Goal: Task Accomplishment & Management: Use online tool/utility

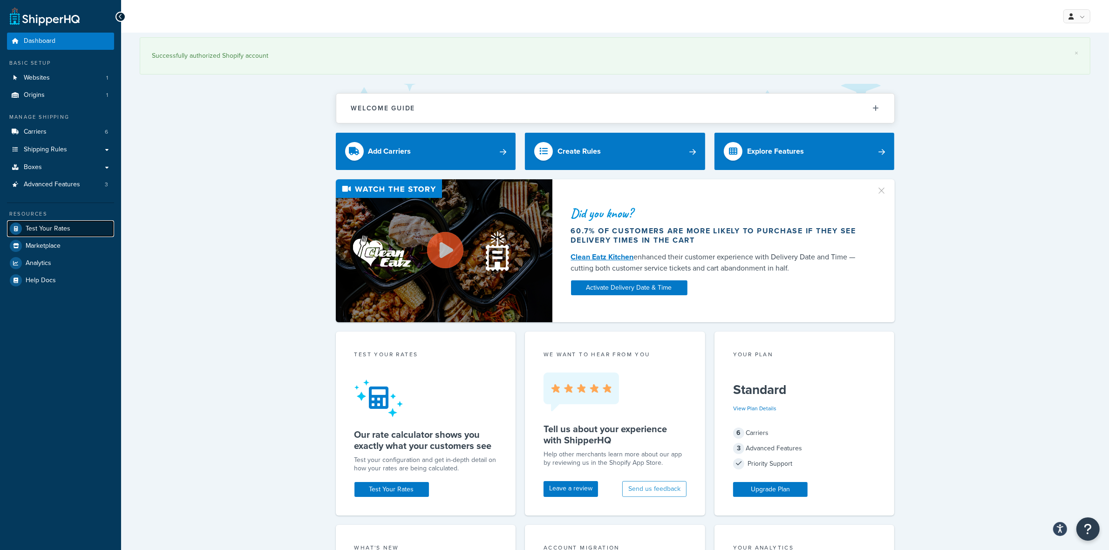
click at [41, 227] on span "Test Your Rates" at bounding box center [48, 229] width 45 height 8
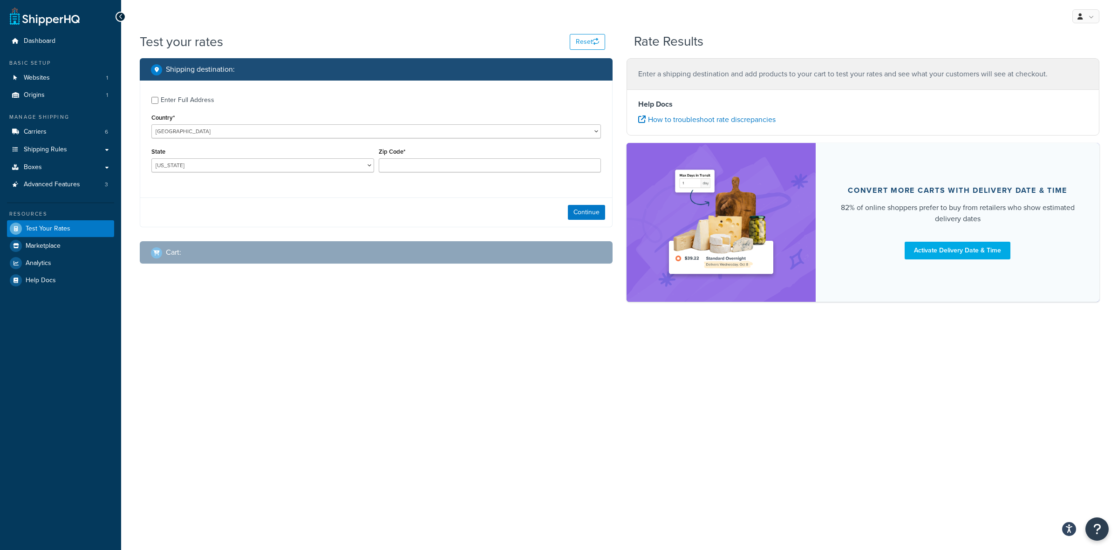
click at [175, 99] on div "Enter Full Address" at bounding box center [188, 100] width 54 height 13
click at [158, 99] on input "Enter Full Address" at bounding box center [154, 100] width 7 height 7
checkbox input "true"
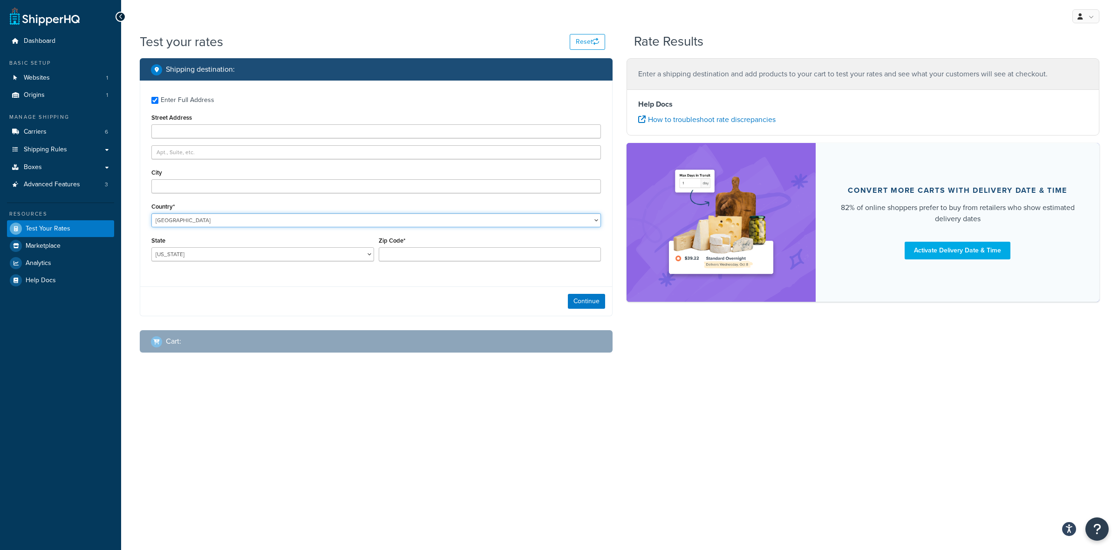
click at [173, 225] on select "[GEOGRAPHIC_DATA] [GEOGRAPHIC_DATA] [GEOGRAPHIC_DATA] [GEOGRAPHIC_DATA] [GEOGRA…" at bounding box center [376, 220] width 450 height 14
select select "CA"
click at [151, 213] on select "[GEOGRAPHIC_DATA] [GEOGRAPHIC_DATA] [GEOGRAPHIC_DATA] [GEOGRAPHIC_DATA] [GEOGRA…" at bounding box center [376, 220] width 450 height 14
paste input "[STREET_ADDRESS][PERSON_NAME]"
type input "[STREET_ADDRESS][PERSON_NAME]"
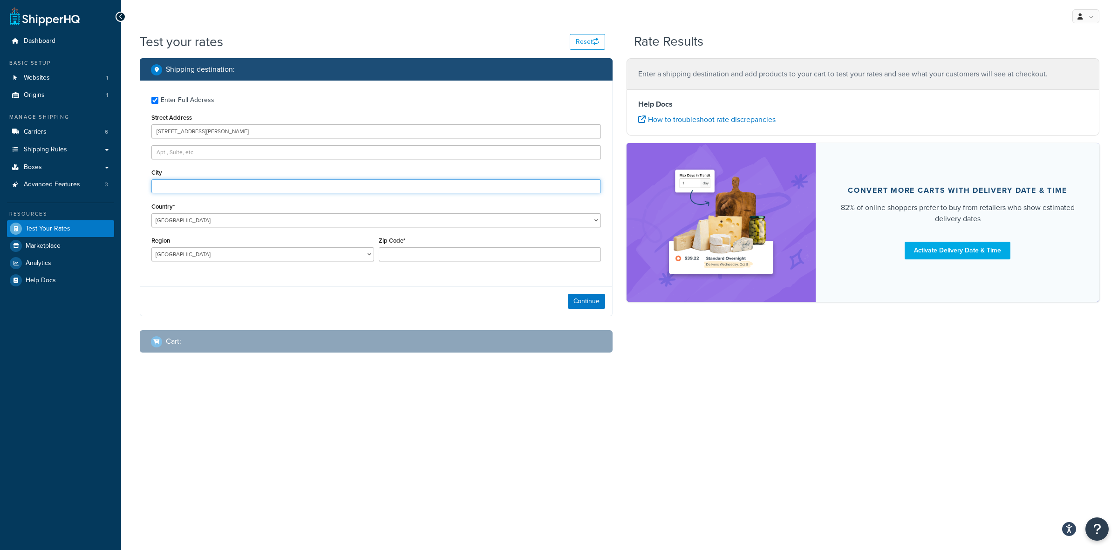
paste input "Quesnel"
type input "Quesnel"
click at [183, 252] on select "[GEOGRAPHIC_DATA] [GEOGRAPHIC_DATA] [GEOGRAPHIC_DATA] [GEOGRAPHIC_DATA] [GEOGRA…" at bounding box center [262, 254] width 223 height 14
select select "BC"
click at [151, 247] on select "[GEOGRAPHIC_DATA] [GEOGRAPHIC_DATA] [GEOGRAPHIC_DATA] [GEOGRAPHIC_DATA] [GEOGRA…" at bounding box center [262, 254] width 223 height 14
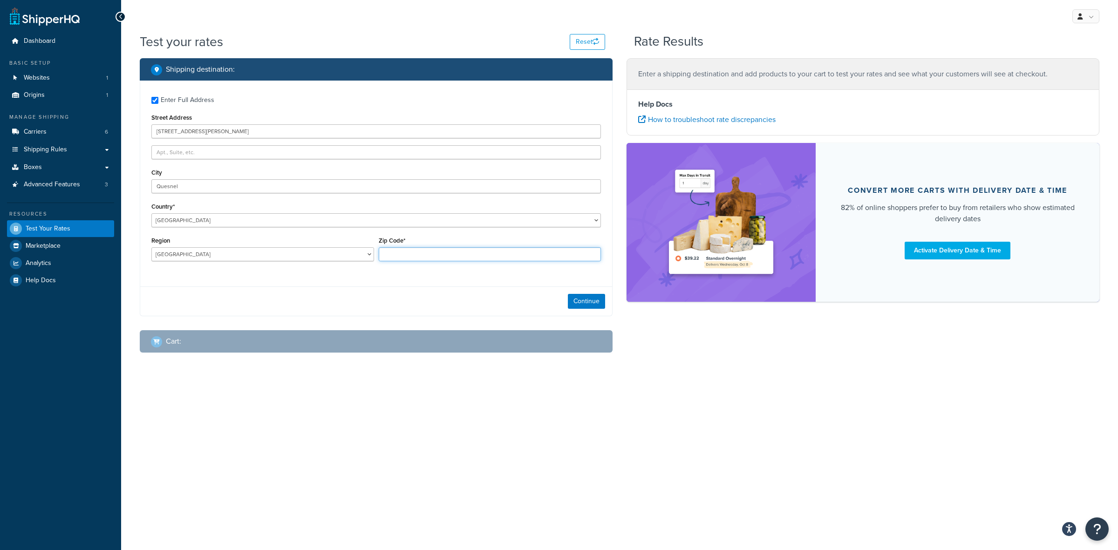
paste input "V2J 5B6"
type input "V2J 5B6"
click at [595, 295] on button "Continue" at bounding box center [586, 301] width 37 height 15
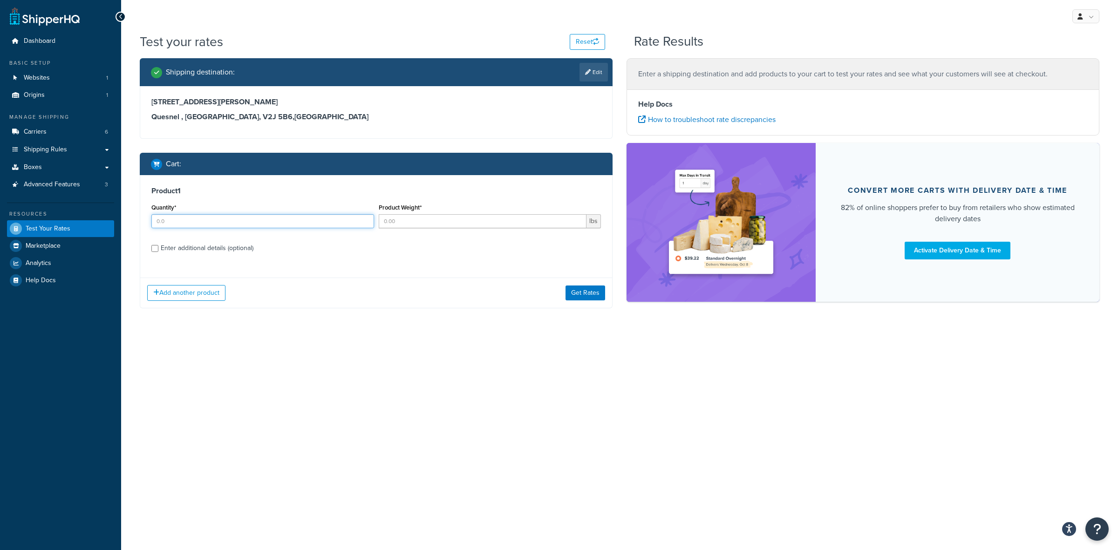
click at [216, 220] on input "Quantity*" at bounding box center [262, 221] width 223 height 14
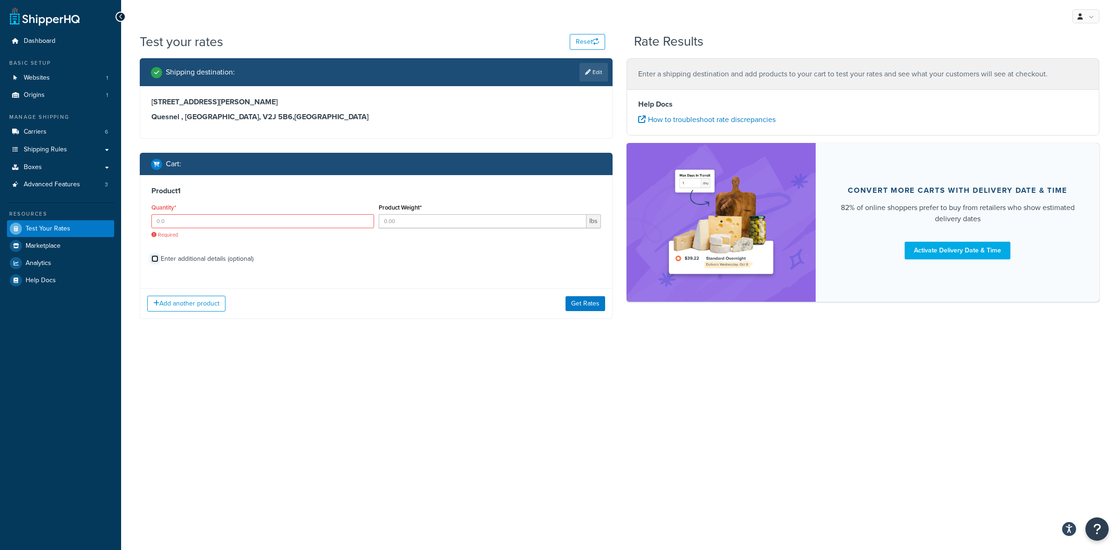
click at [154, 249] on div "Product 1 Quantity* Required Product Weight* lbs Enter additional details (opti…" at bounding box center [376, 228] width 472 height 106
click at [152, 261] on div "Enter additional details (optional)" at bounding box center [376, 258] width 450 height 15
click at [152, 261] on input "Enter additional details (optional)" at bounding box center [154, 258] width 7 height 7
checkbox input "true"
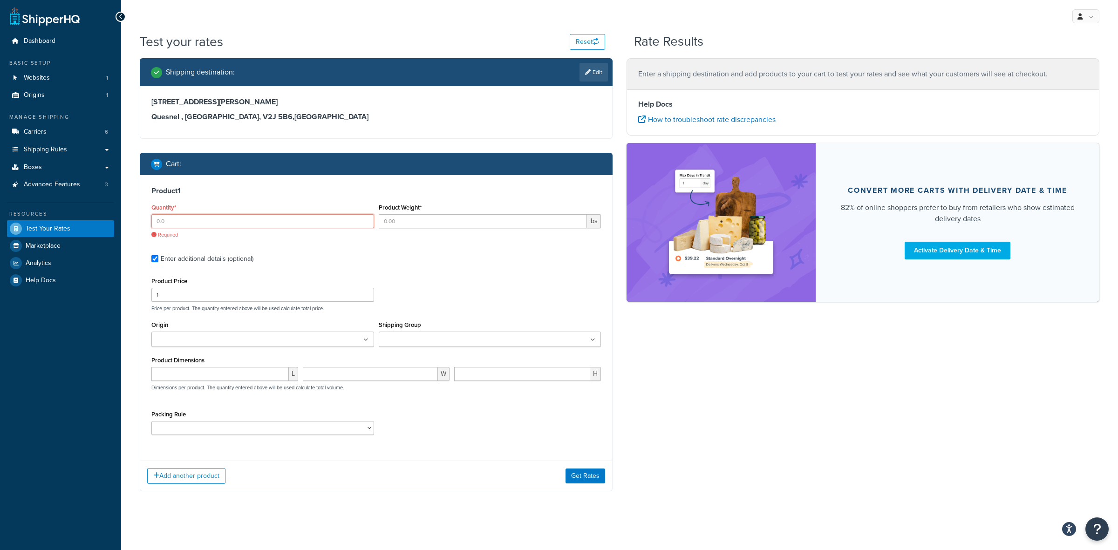
click at [193, 218] on input "Quantity*" at bounding box center [262, 221] width 223 height 14
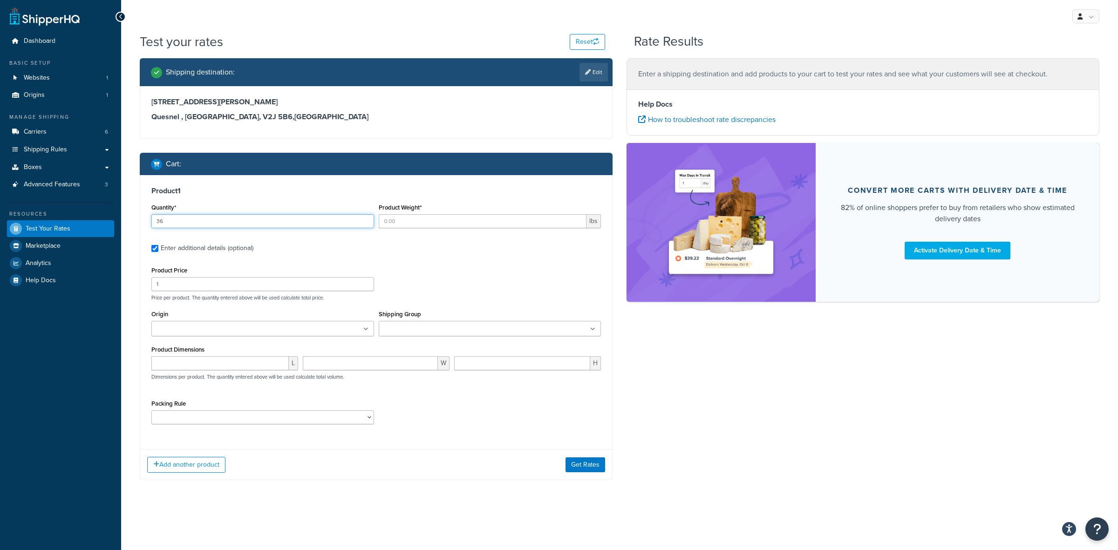
type input "36"
click at [463, 219] on input "Product Weight*" at bounding box center [483, 221] width 208 height 14
type input "1.75"
click at [207, 285] on input "1" at bounding box center [262, 284] width 223 height 14
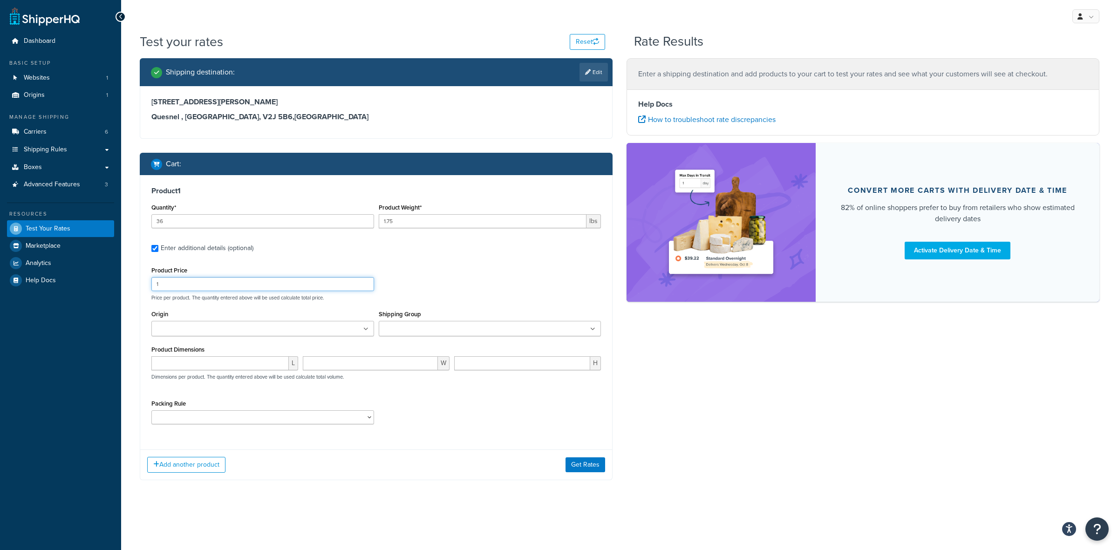
click at [207, 285] on input "1" at bounding box center [262, 284] width 223 height 14
type input "16.80"
click at [227, 327] on ul at bounding box center [262, 328] width 223 height 15
click at [480, 326] on ul at bounding box center [490, 328] width 223 height 15
click at [247, 416] on select "ACC-CCK ACC-LIN-CER/HANG ACC-NAIL BRUSH CAN-11 CAN-11-TST CAN-26 CAN-3 DIF-KIT …" at bounding box center [262, 420] width 223 height 14
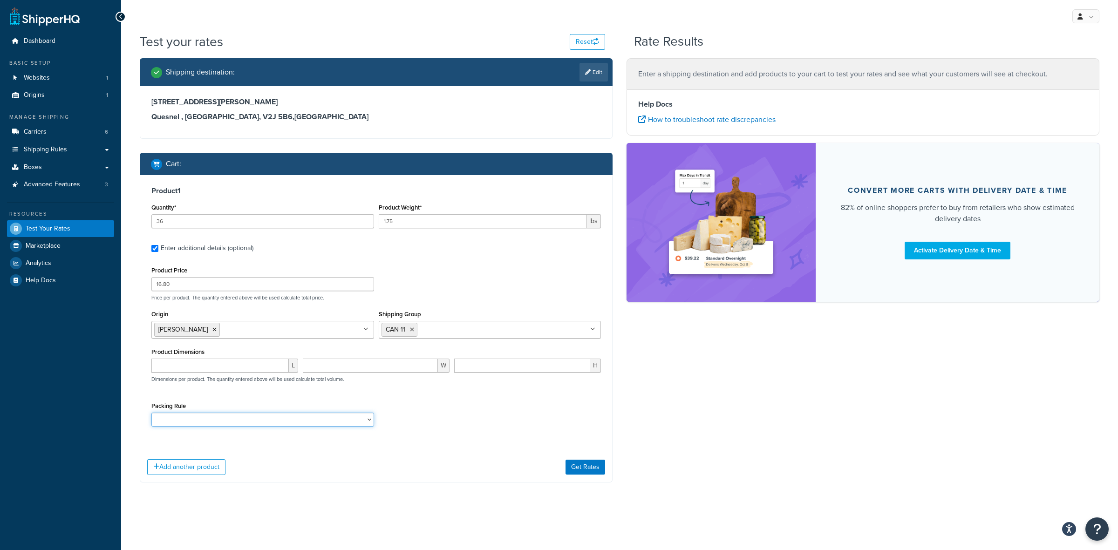
select select "77343"
click at [151, 414] on select "ACC-CCK ACC-LIN-CER/HANG ACC-NAIL BRUSH CAN-11 CAN-11-TST CAN-26 CAN-3 DIF-KIT …" at bounding box center [262, 420] width 223 height 14
click at [212, 467] on button "Add another product" at bounding box center [186, 467] width 78 height 16
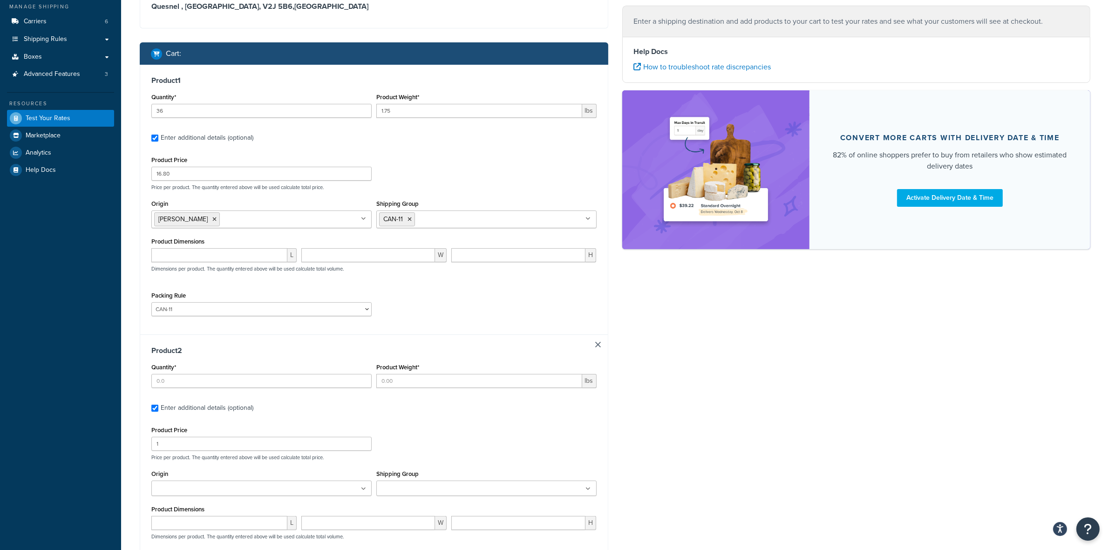
scroll to position [116, 0]
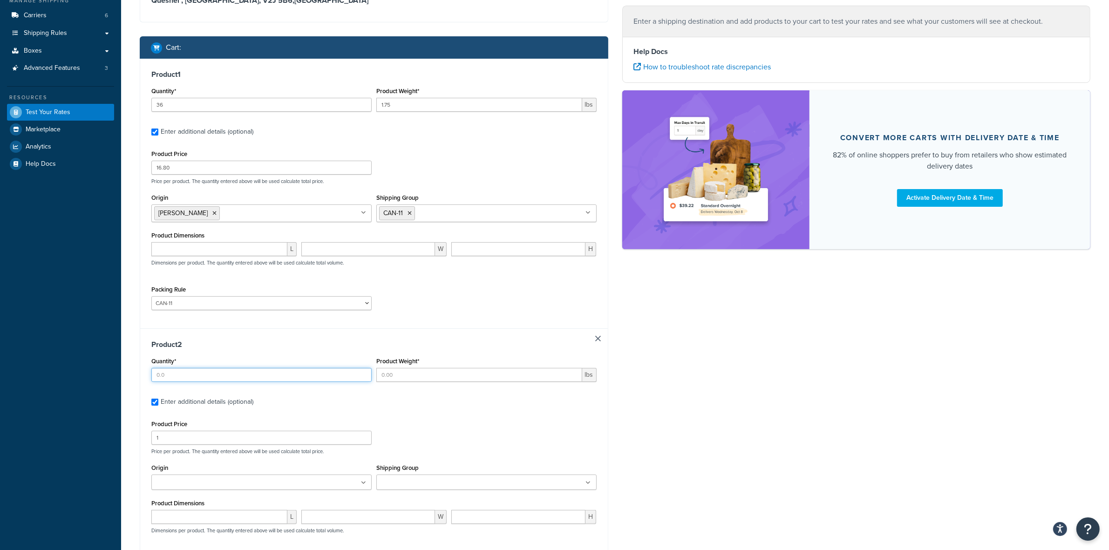
click at [197, 372] on input "Quantity*" at bounding box center [261, 375] width 220 height 14
type input "6"
type input "1.5"
type input "11.76"
click at [198, 483] on input "Origin" at bounding box center [195, 483] width 82 height 10
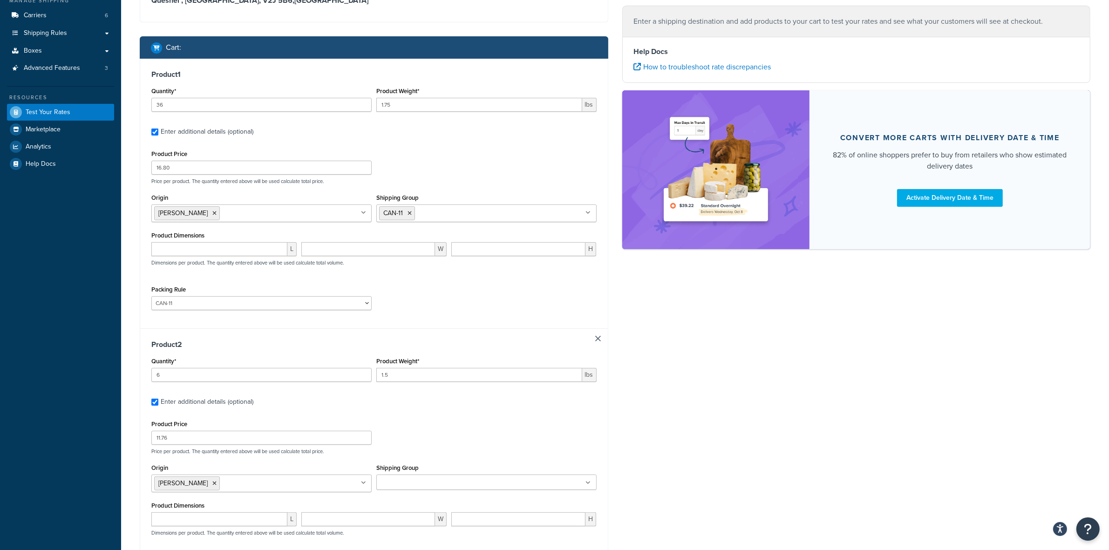
click at [519, 470] on div "Shipping Group ACC CAN-11 CAN-11-TST CAN-26 CAN-3 DIF-KIT DIF-KIT-TST DIF-REF G…" at bounding box center [486, 476] width 220 height 28
click at [510, 483] on ul at bounding box center [486, 482] width 220 height 15
click at [491, 429] on div "Product Price 11.76 Price per product. The quantity entered above will be used …" at bounding box center [374, 436] width 450 height 37
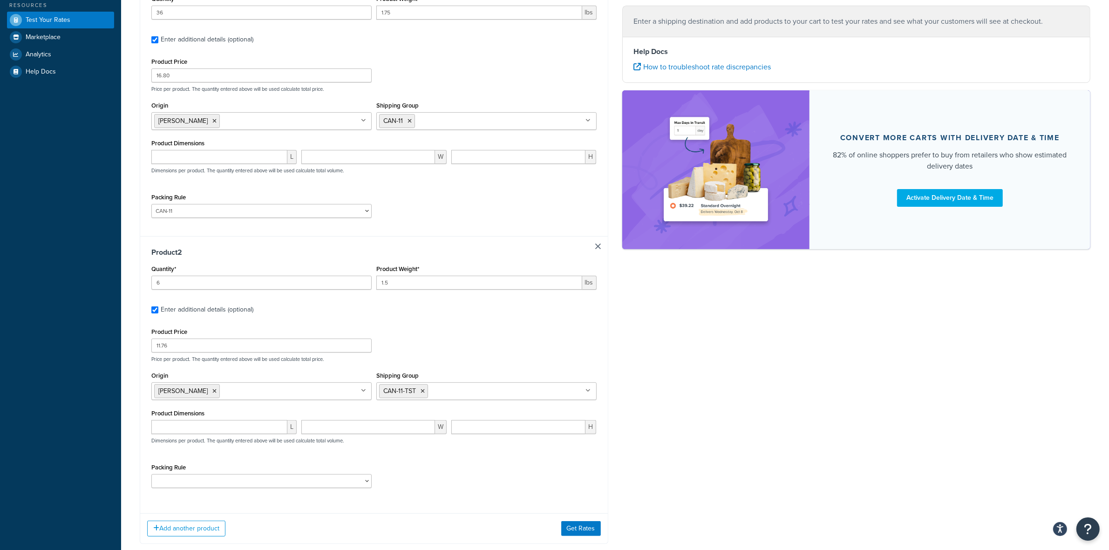
scroll to position [266, 0]
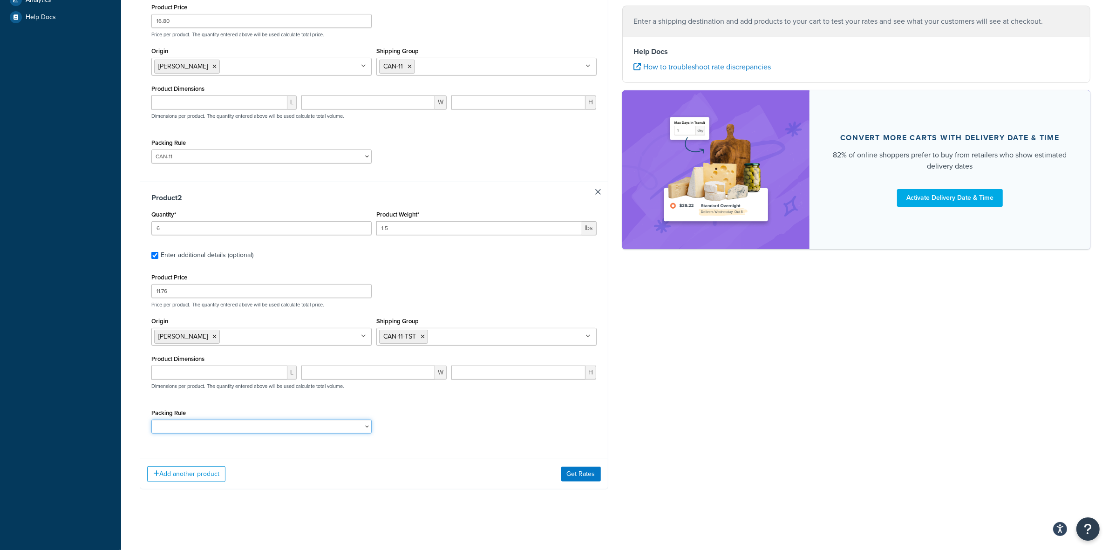
click at [206, 424] on select "ACC-CCK ACC-LIN-CER/HANG ACC-NAIL BRUSH CAN-11 CAN-11-TST CAN-26 CAN-3 DIF-KIT …" at bounding box center [261, 427] width 220 height 14
select select "81543"
click at [151, 420] on select "ACC-CCK ACC-LIN-CER/HANG ACC-NAIL BRUSH CAN-11 CAN-11-TST CAN-26 CAN-3 DIF-KIT …" at bounding box center [261, 427] width 220 height 14
click at [472, 418] on div "Packing Rule ACC-CCK ACC-LIN-CER/HANG ACC-NAIL BRUSH CAN-11 CAN-11-TST CAN-26 C…" at bounding box center [374, 424] width 450 height 34
click at [581, 473] on button "Get Rates" at bounding box center [581, 474] width 40 height 15
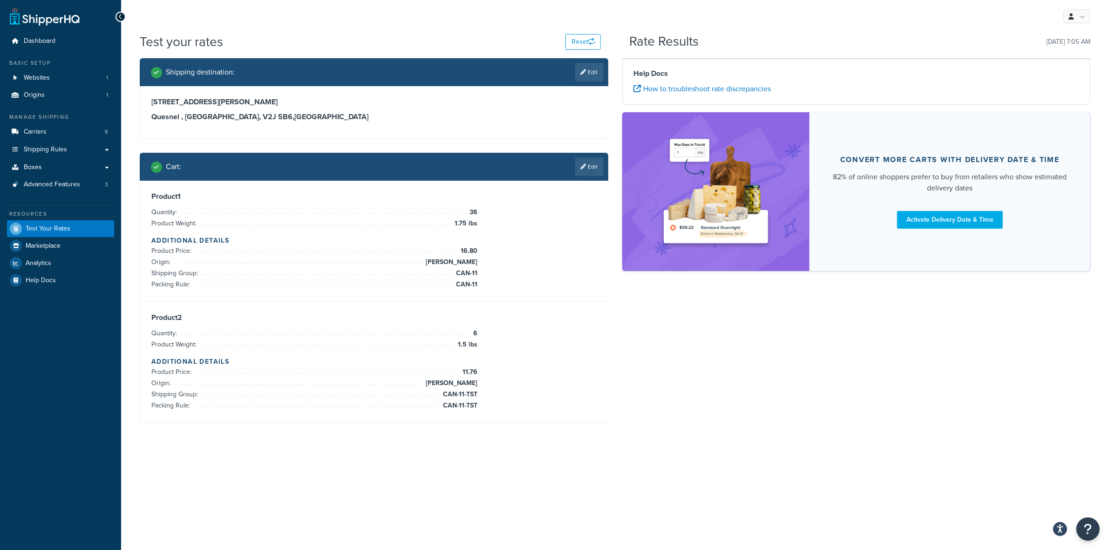
scroll to position [0, 0]
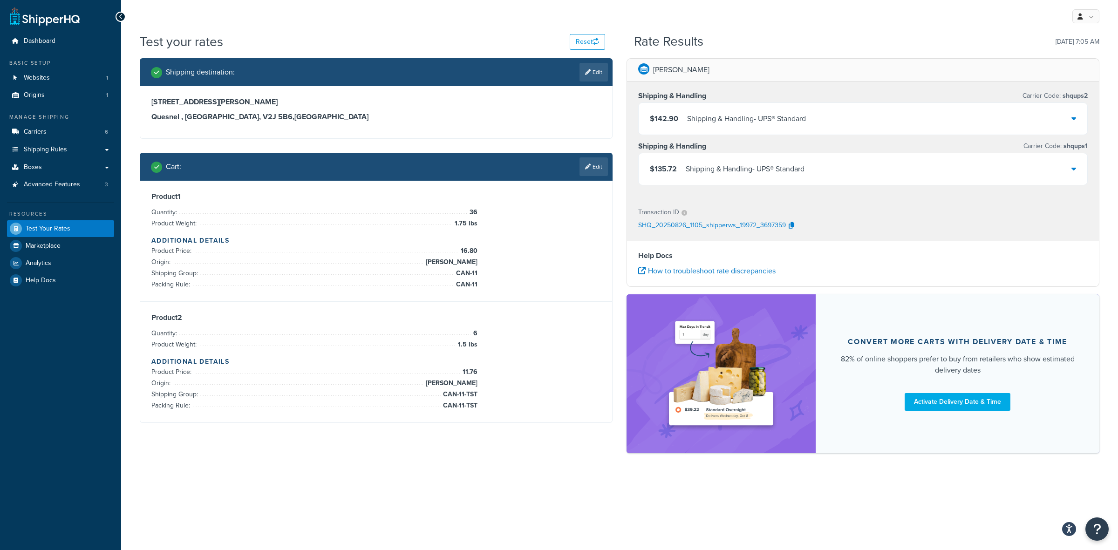
click at [713, 116] on div "Shipping & Handling - UPS® Standard" at bounding box center [746, 118] width 119 height 13
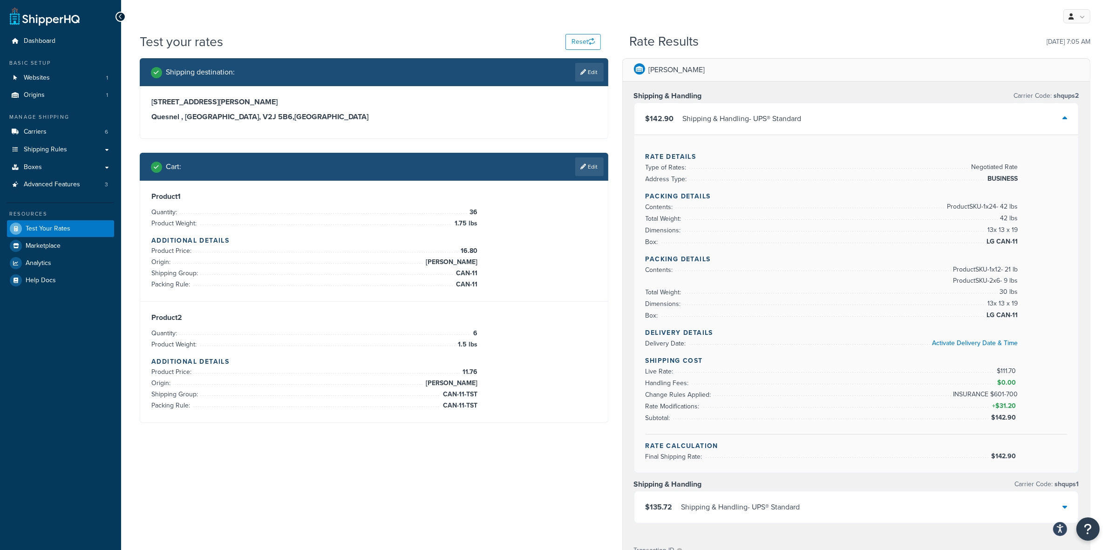
click at [1005, 460] on span "$142.90" at bounding box center [1004, 456] width 27 height 10
copy span "$142.90"
click at [581, 72] on icon at bounding box center [584, 72] width 6 height 6
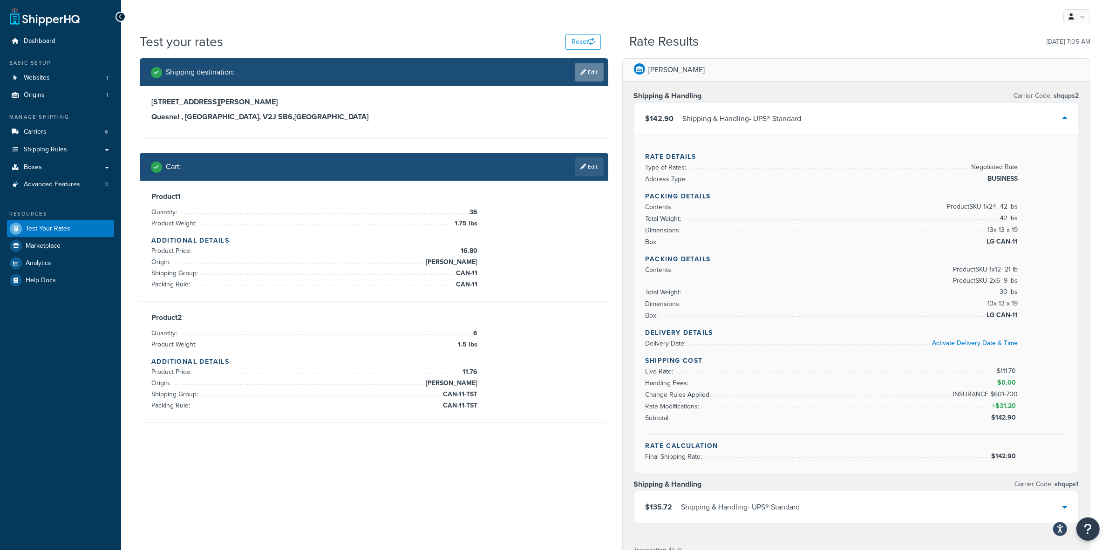
select select "CA"
select select "BC"
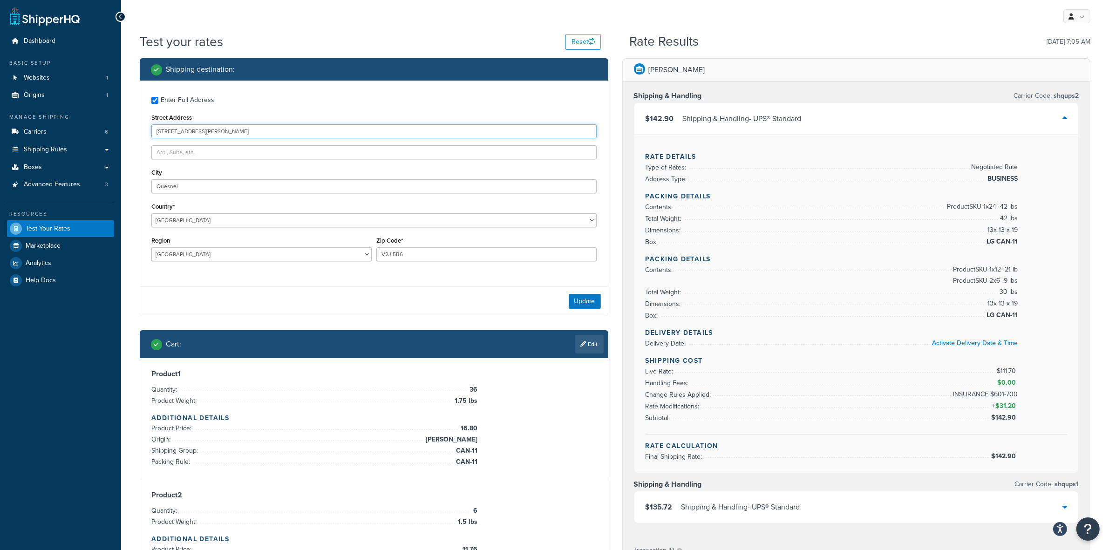
click at [179, 130] on input "[STREET_ADDRESS][PERSON_NAME]" at bounding box center [373, 131] width 445 height 14
paste input "[STREET_ADDRESS]"
type input "[STREET_ADDRESS]"
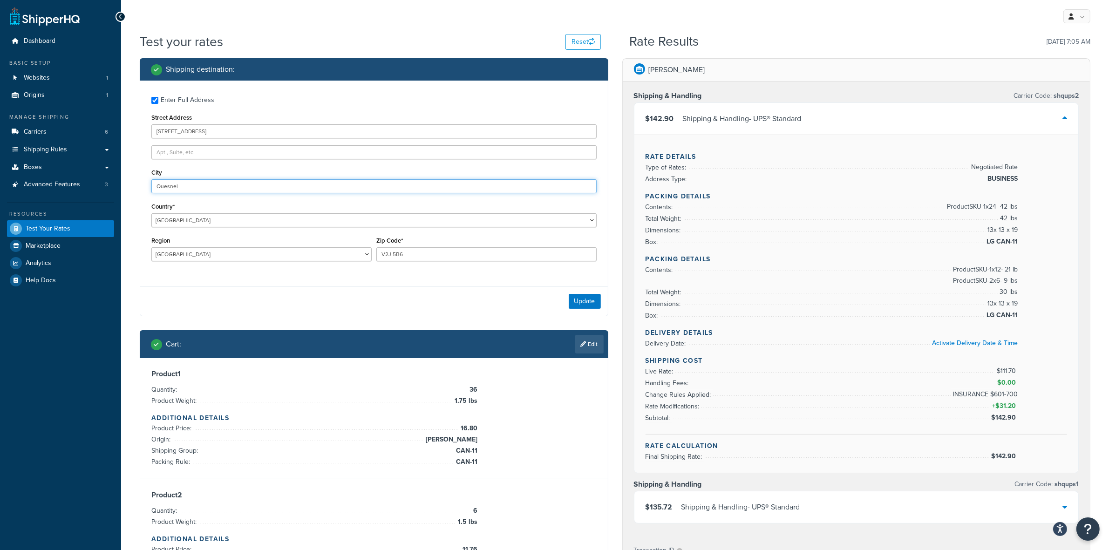
click at [167, 187] on input "Quesnel" at bounding box center [373, 186] width 445 height 14
paste input "[GEOGRAPHIC_DATA]"
type input "[GEOGRAPHIC_DATA]"
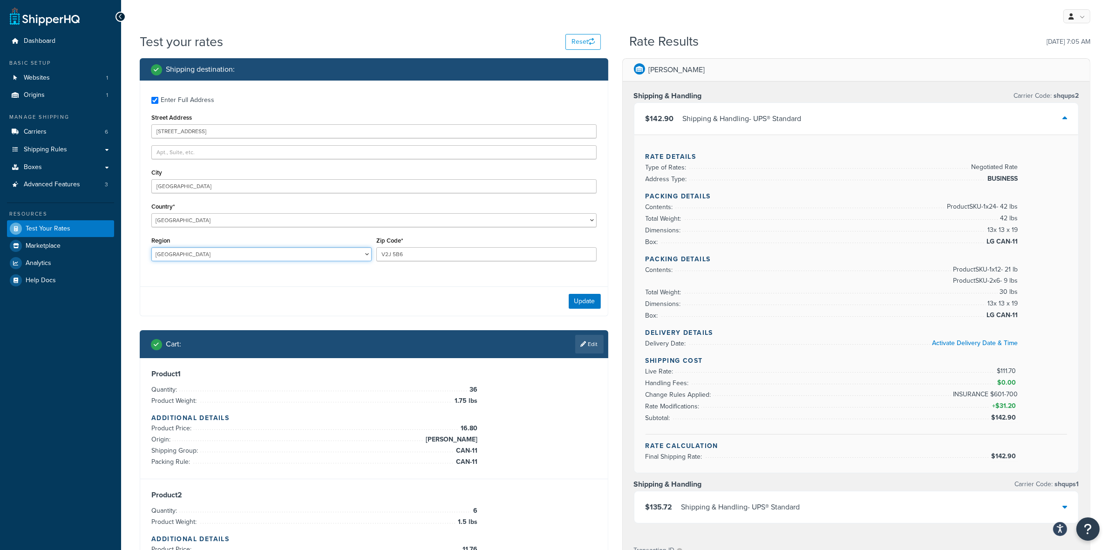
click at [194, 256] on select "[GEOGRAPHIC_DATA] [GEOGRAPHIC_DATA] [GEOGRAPHIC_DATA] [GEOGRAPHIC_DATA] [GEOGRA…" at bounding box center [261, 254] width 220 height 14
select select "ON"
click at [151, 247] on select "[GEOGRAPHIC_DATA] [GEOGRAPHIC_DATA] [GEOGRAPHIC_DATA] [GEOGRAPHIC_DATA] [GEOGRA…" at bounding box center [261, 254] width 220 height 14
click at [382, 255] on input "V2J 5B6" at bounding box center [486, 254] width 220 height 14
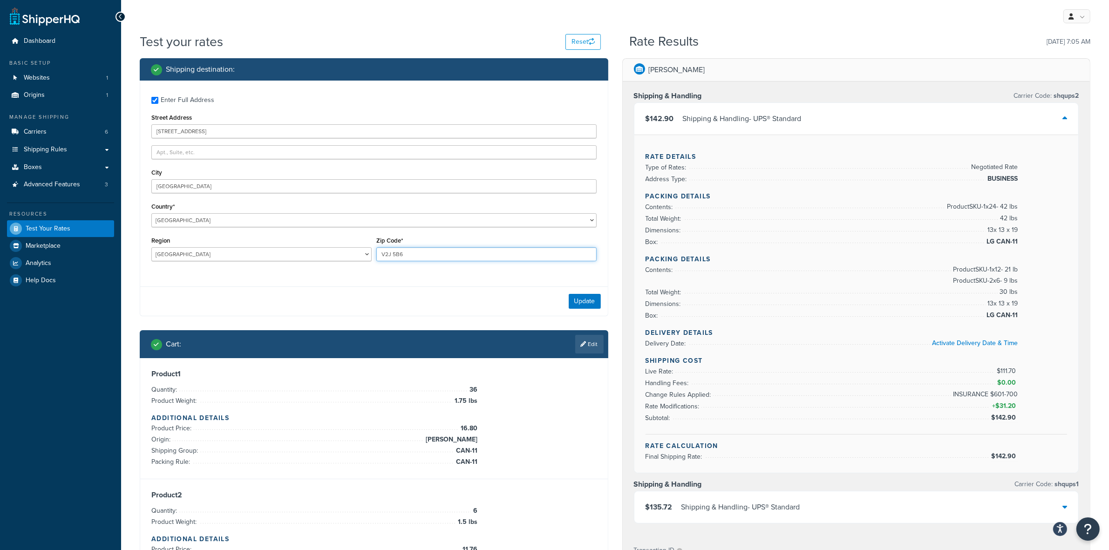
click at [382, 255] on input "V2J 5B6" at bounding box center [486, 254] width 220 height 14
paste input "N5A 3H2"
type input "N5A 3H2"
click at [581, 273] on div "Enter Full Address Street Address [STREET_ADDRESS] [GEOGRAPHIC_DATA] [GEOGRAPHI…" at bounding box center [374, 180] width 468 height 199
click at [585, 302] on button "Update" at bounding box center [585, 301] width 32 height 15
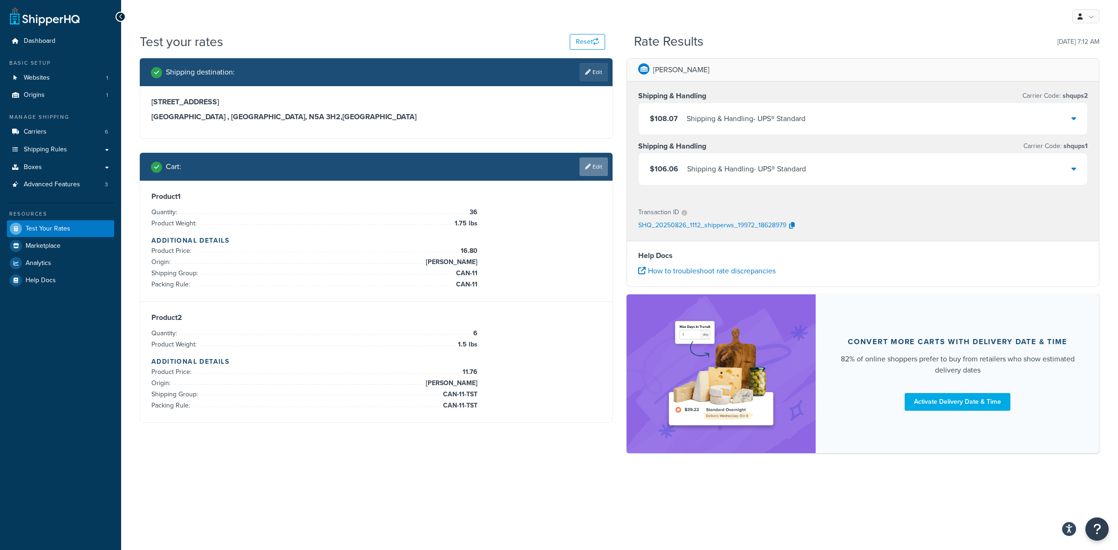
click at [588, 170] on link "Edit" at bounding box center [594, 166] width 28 height 19
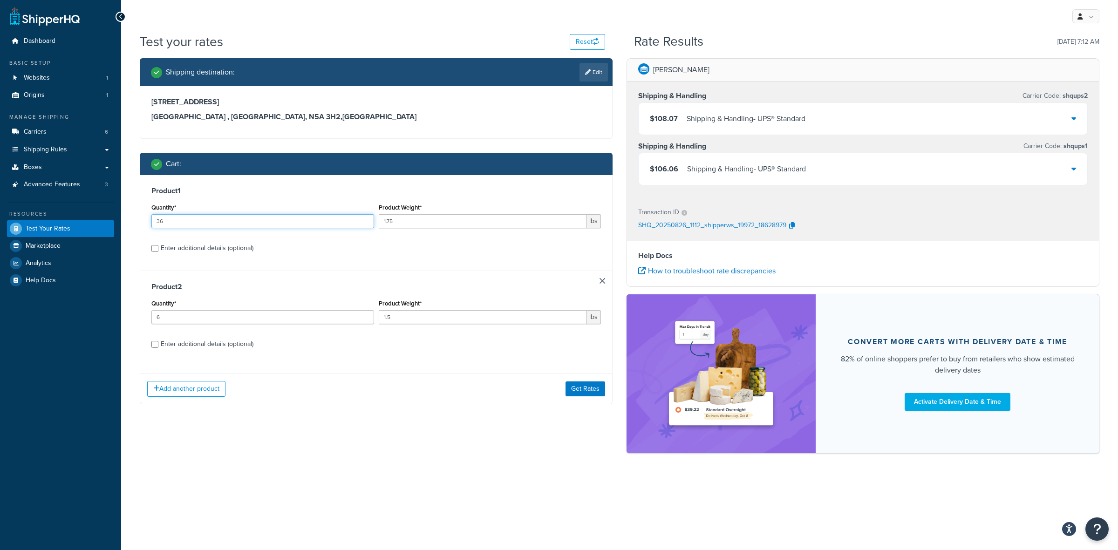
click at [183, 219] on input "36" at bounding box center [262, 221] width 223 height 14
type input "198"
click at [166, 248] on div "Enter additional details (optional)" at bounding box center [207, 248] width 93 height 13
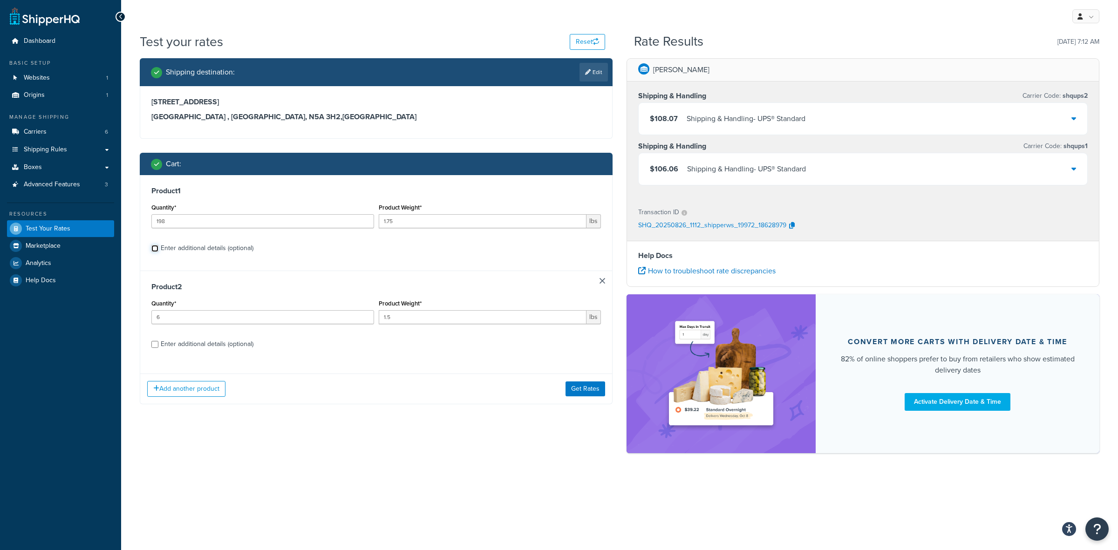
click at [158, 248] on input "Enter additional details (optional)" at bounding box center [154, 248] width 7 height 7
checkbox input "true"
select select "77343"
select select "81543"
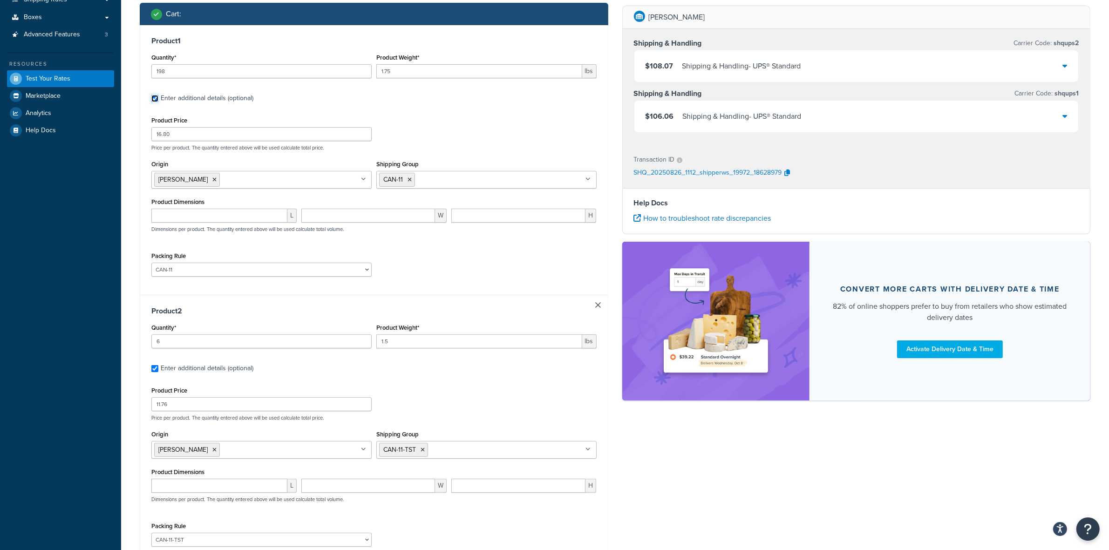
scroll to position [175, 0]
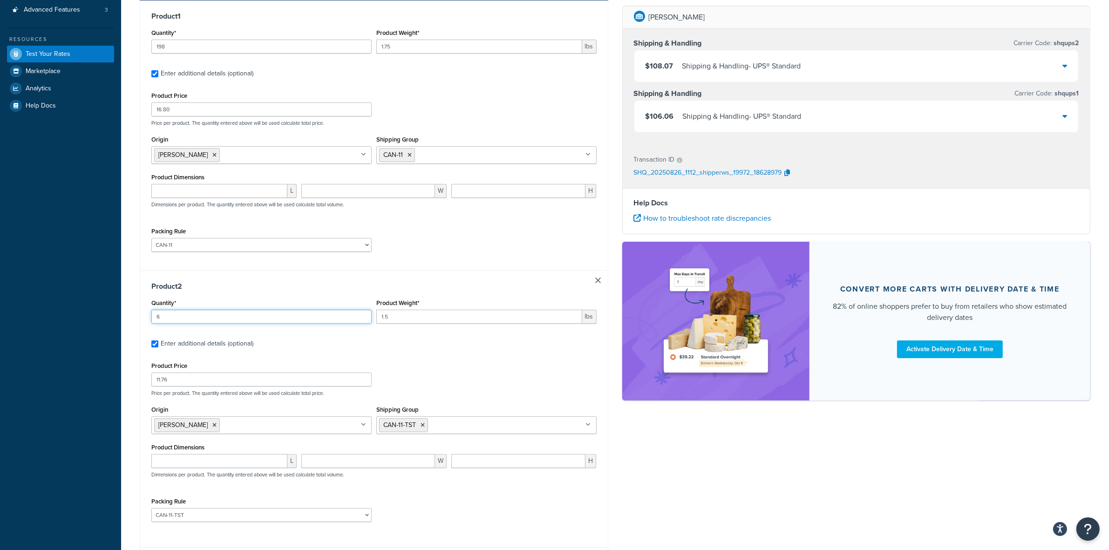
click at [191, 317] on input "6" at bounding box center [261, 317] width 220 height 14
type input "8"
click at [518, 374] on div "Product Price 11.76 Price per product. The quantity entered above will be used …" at bounding box center [374, 378] width 450 height 37
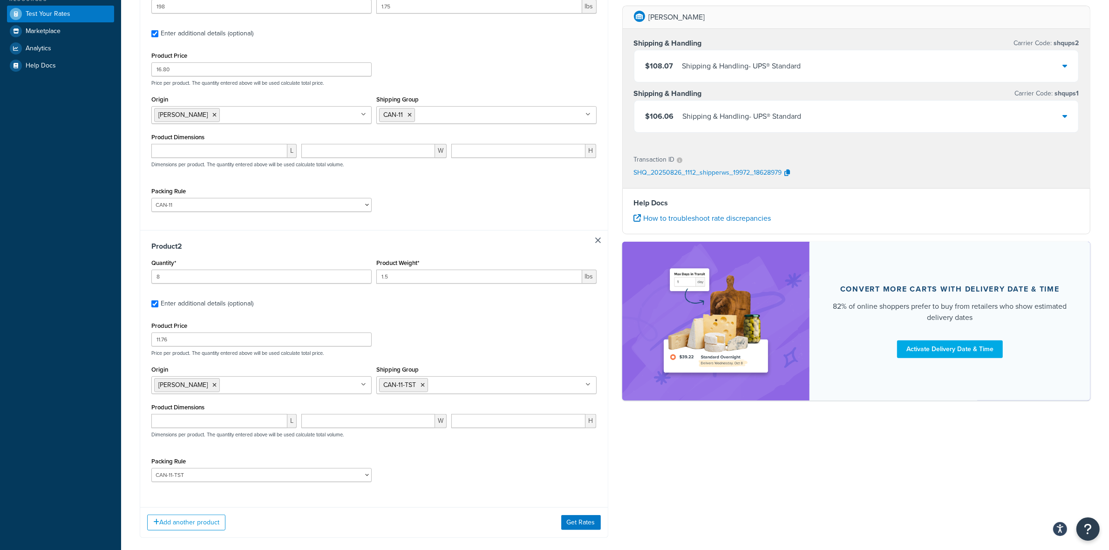
scroll to position [266, 0]
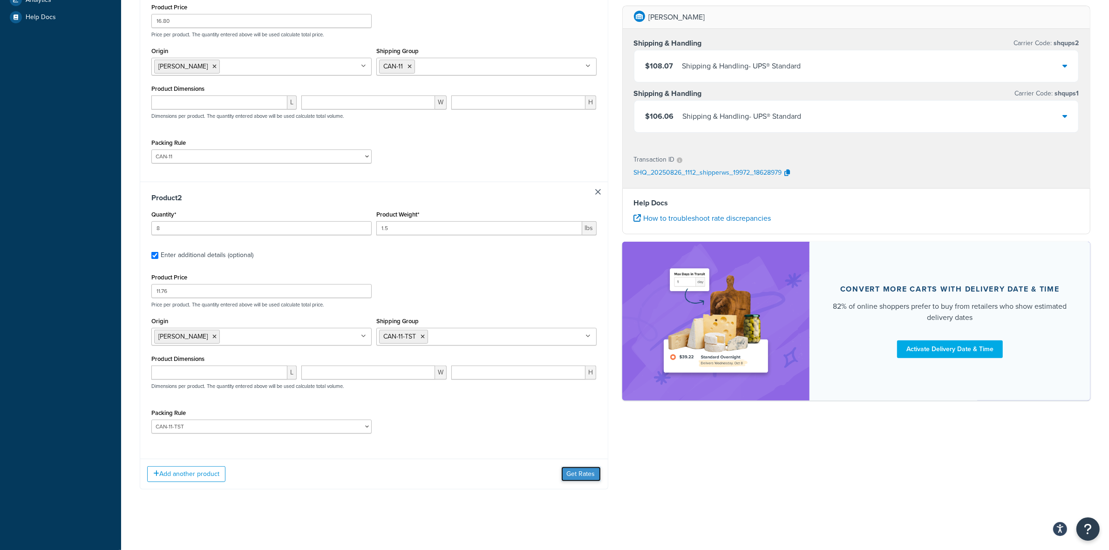
click at [576, 471] on button "Get Rates" at bounding box center [581, 474] width 40 height 15
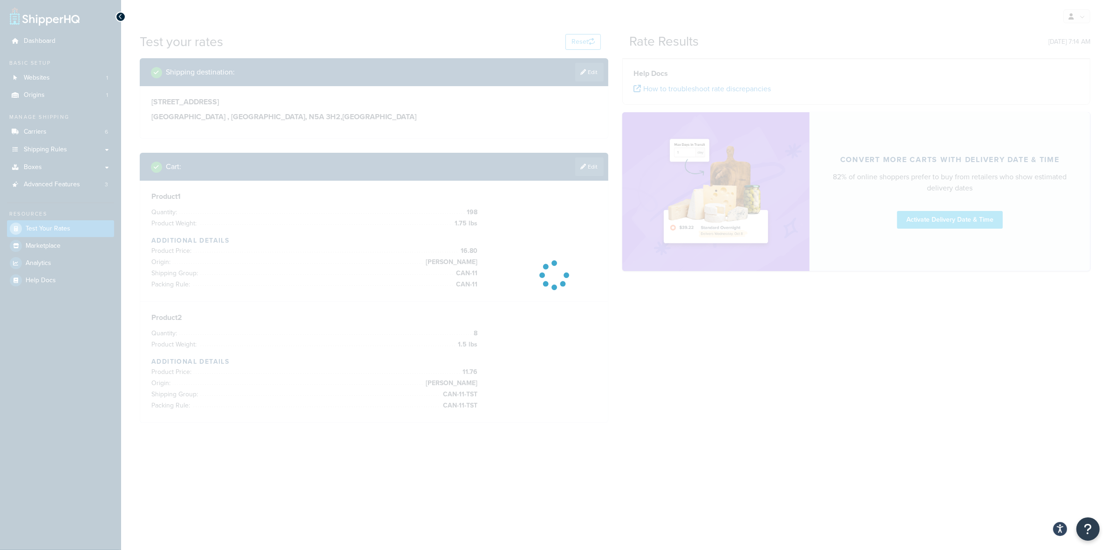
scroll to position [0, 0]
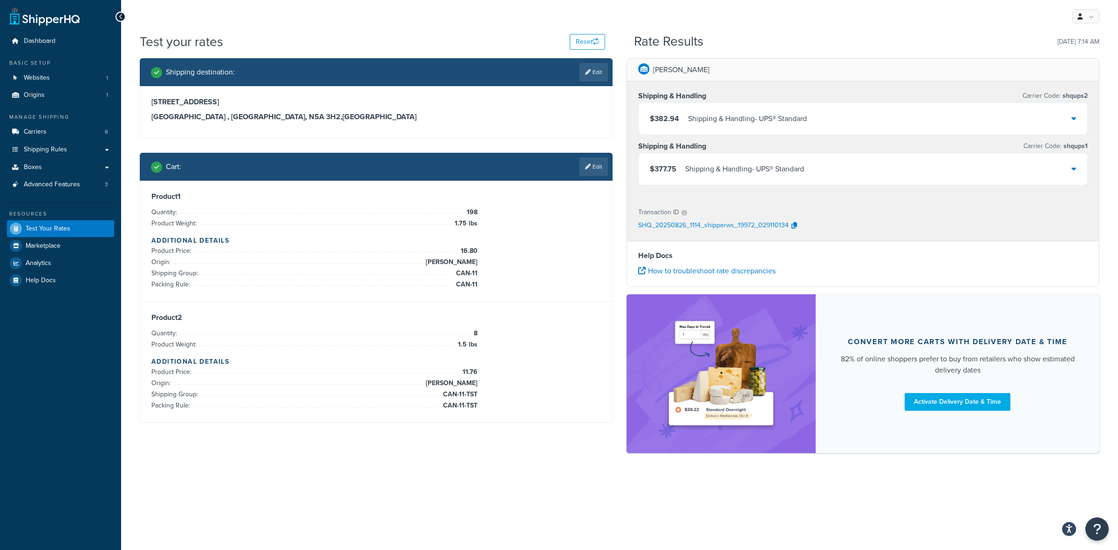
click at [835, 119] on div "$382.94 Shipping & Handling - UPS® Standard" at bounding box center [863, 119] width 449 height 32
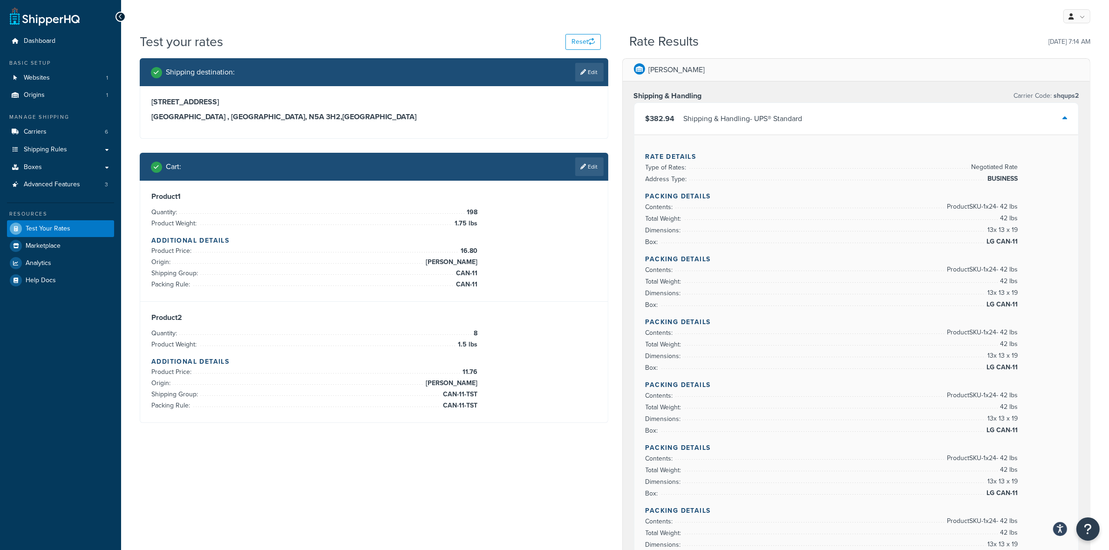
click at [783, 126] on div "$382.94 Shipping & Handling - UPS® Standard" at bounding box center [856, 119] width 444 height 32
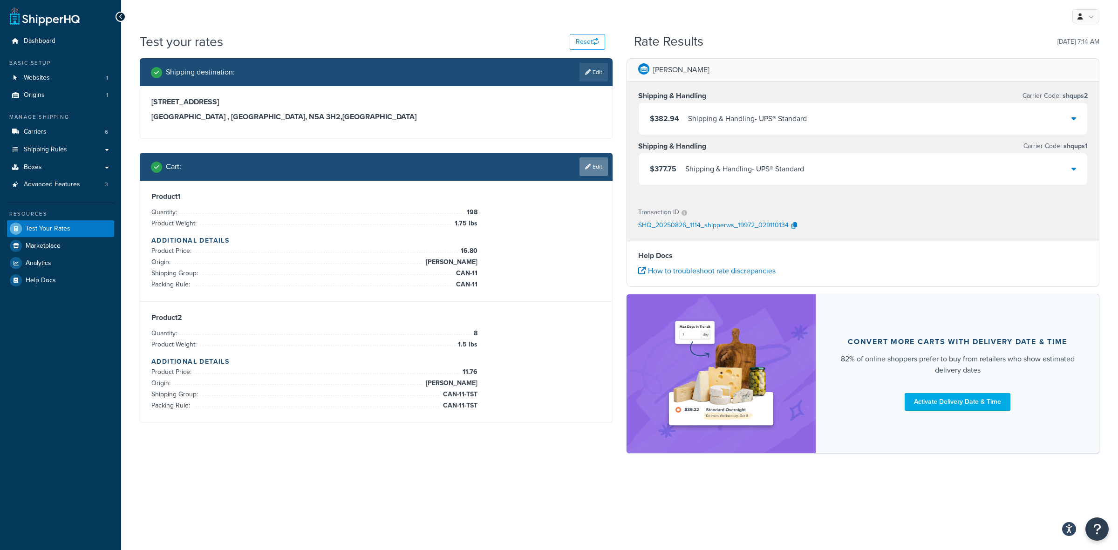
click at [590, 168] on link "Edit" at bounding box center [594, 166] width 28 height 19
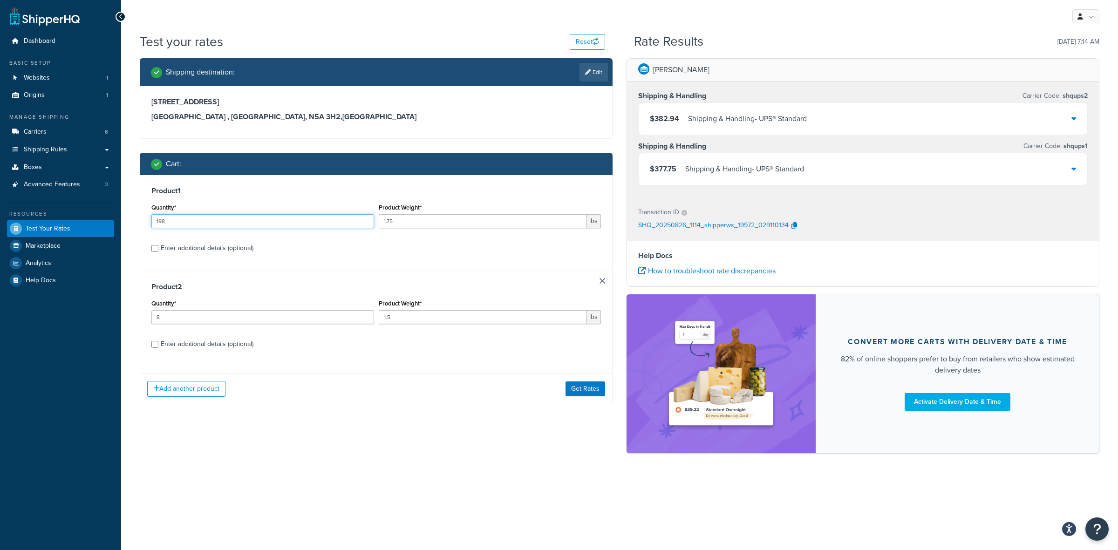
click at [271, 219] on input "198" at bounding box center [262, 221] width 223 height 14
type input "204"
click at [567, 392] on button "Get Rates" at bounding box center [586, 389] width 40 height 15
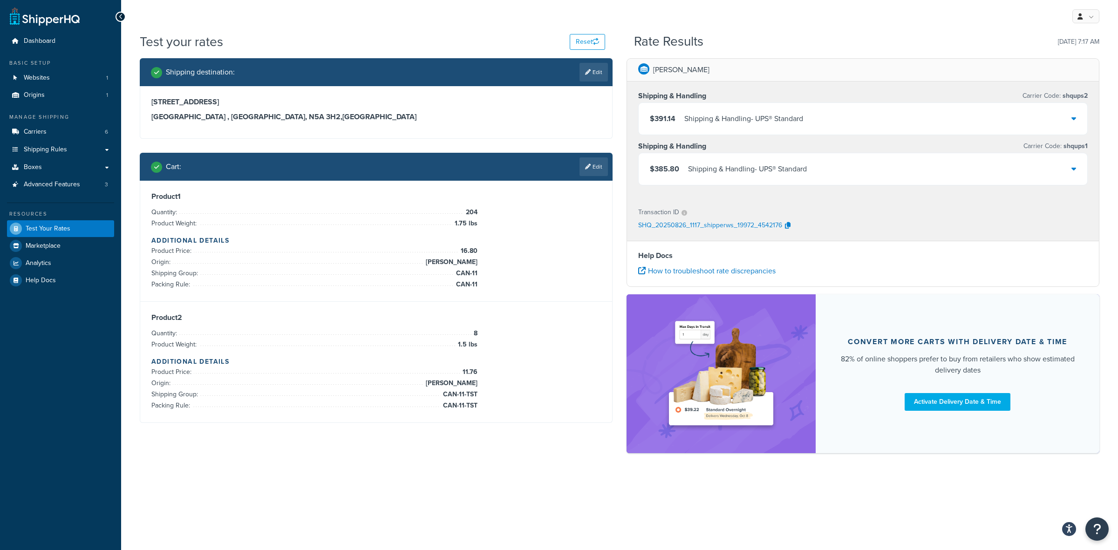
click at [734, 120] on div "Shipping & Handling - UPS® Standard" at bounding box center [743, 118] width 119 height 13
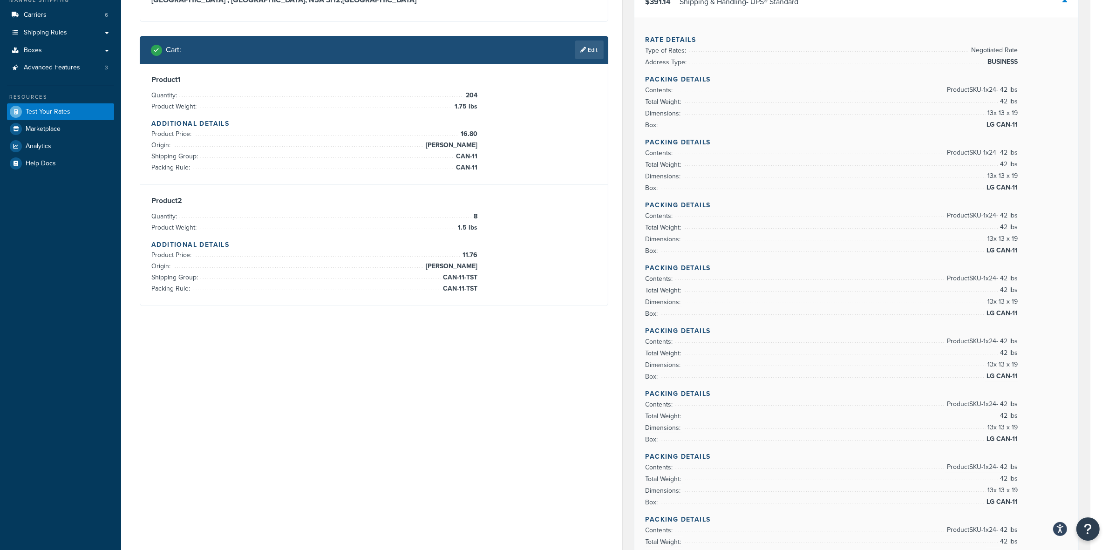
scroll to position [116, 0]
drag, startPoint x: 727, startPoint y: 525, endPoint x: 642, endPoint y: 522, distance: 84.8
click at [642, 522] on div "Rate Details Type of Rates: Negotiated Rate Address Type: BUSINESS Packing Deta…" at bounding box center [856, 407] width 444 height 778
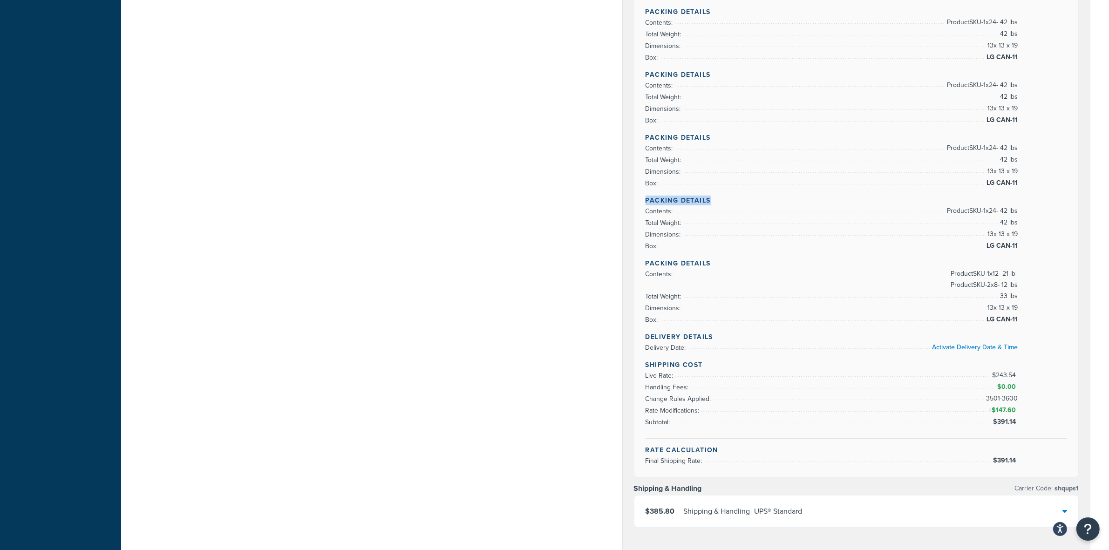
scroll to position [466, 0]
